Goal: Transaction & Acquisition: Download file/media

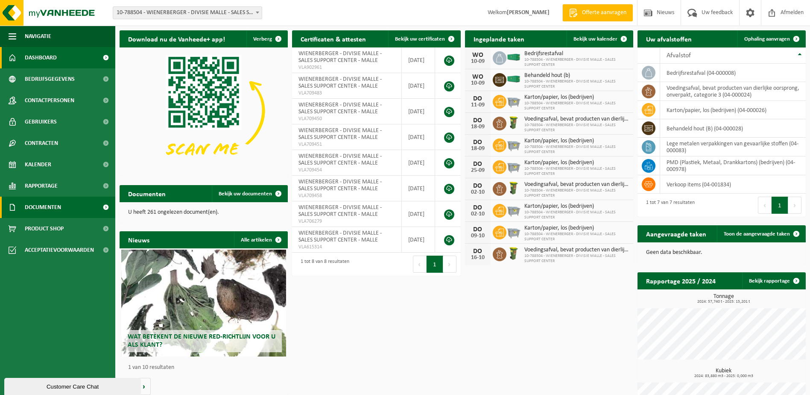
click at [53, 205] on span "Documenten" at bounding box center [43, 206] width 36 height 21
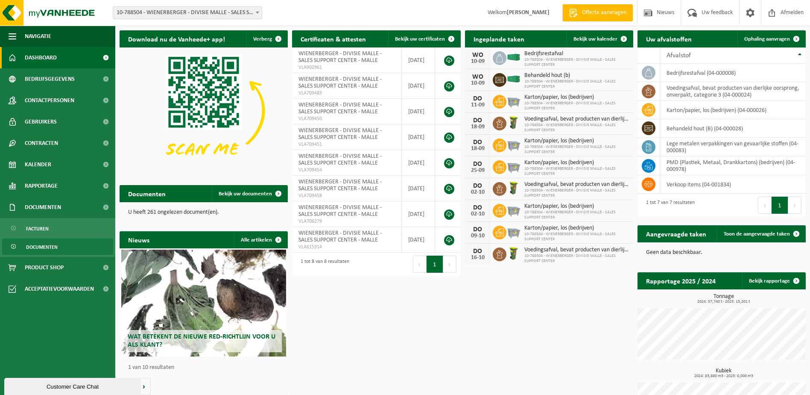
click at [43, 245] on span "Documenten" at bounding box center [42, 247] width 32 height 16
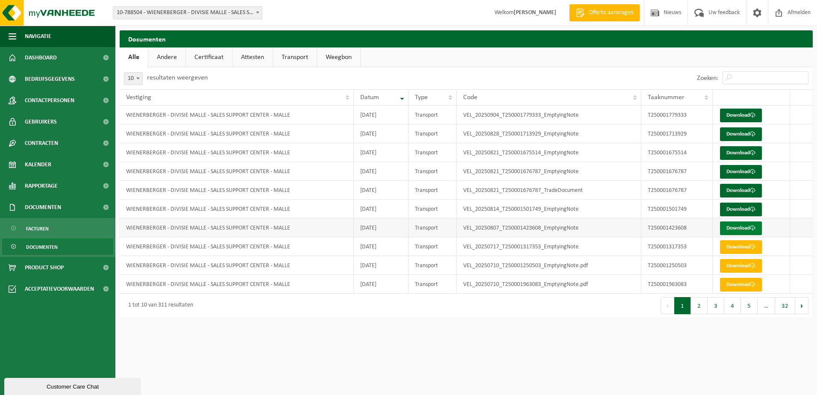
click at [739, 225] on link "Download" at bounding box center [741, 228] width 42 height 14
click at [735, 206] on link "Download" at bounding box center [741, 209] width 42 height 14
click at [729, 189] on link "Download" at bounding box center [741, 191] width 42 height 14
click at [741, 172] on link "Download" at bounding box center [741, 172] width 42 height 14
click at [746, 132] on link "Download" at bounding box center [741, 134] width 42 height 14
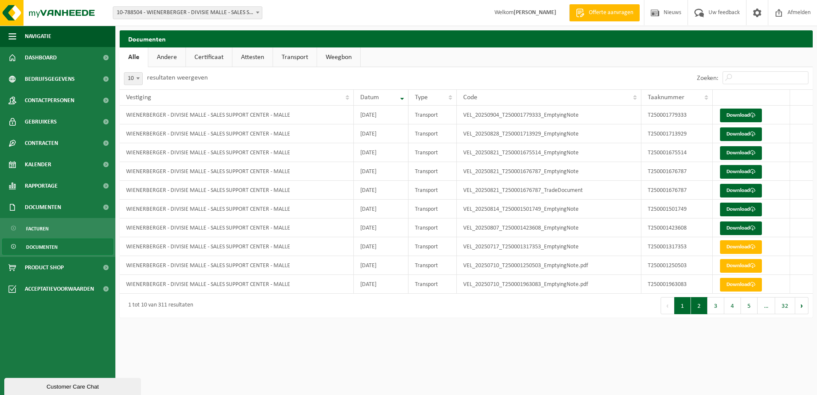
click at [694, 305] on button "2" at bounding box center [699, 305] width 17 height 17
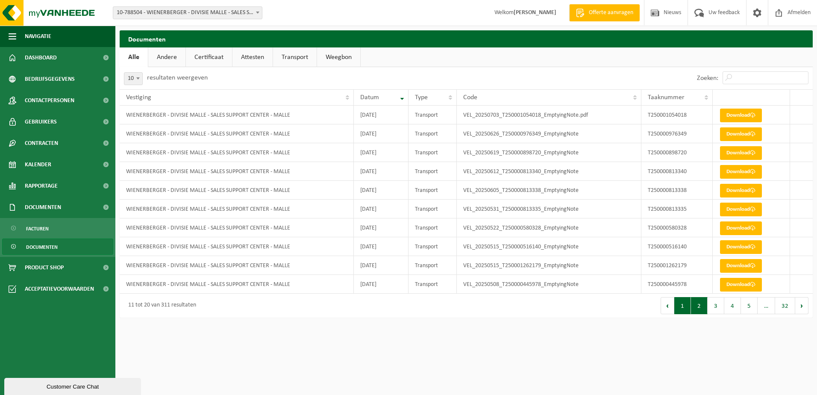
click at [683, 307] on button "1" at bounding box center [682, 305] width 17 height 17
click at [729, 151] on link "Download" at bounding box center [741, 153] width 42 height 14
click at [699, 305] on button "2" at bounding box center [699, 305] width 17 height 17
